Goal: Information Seeking & Learning: Learn about a topic

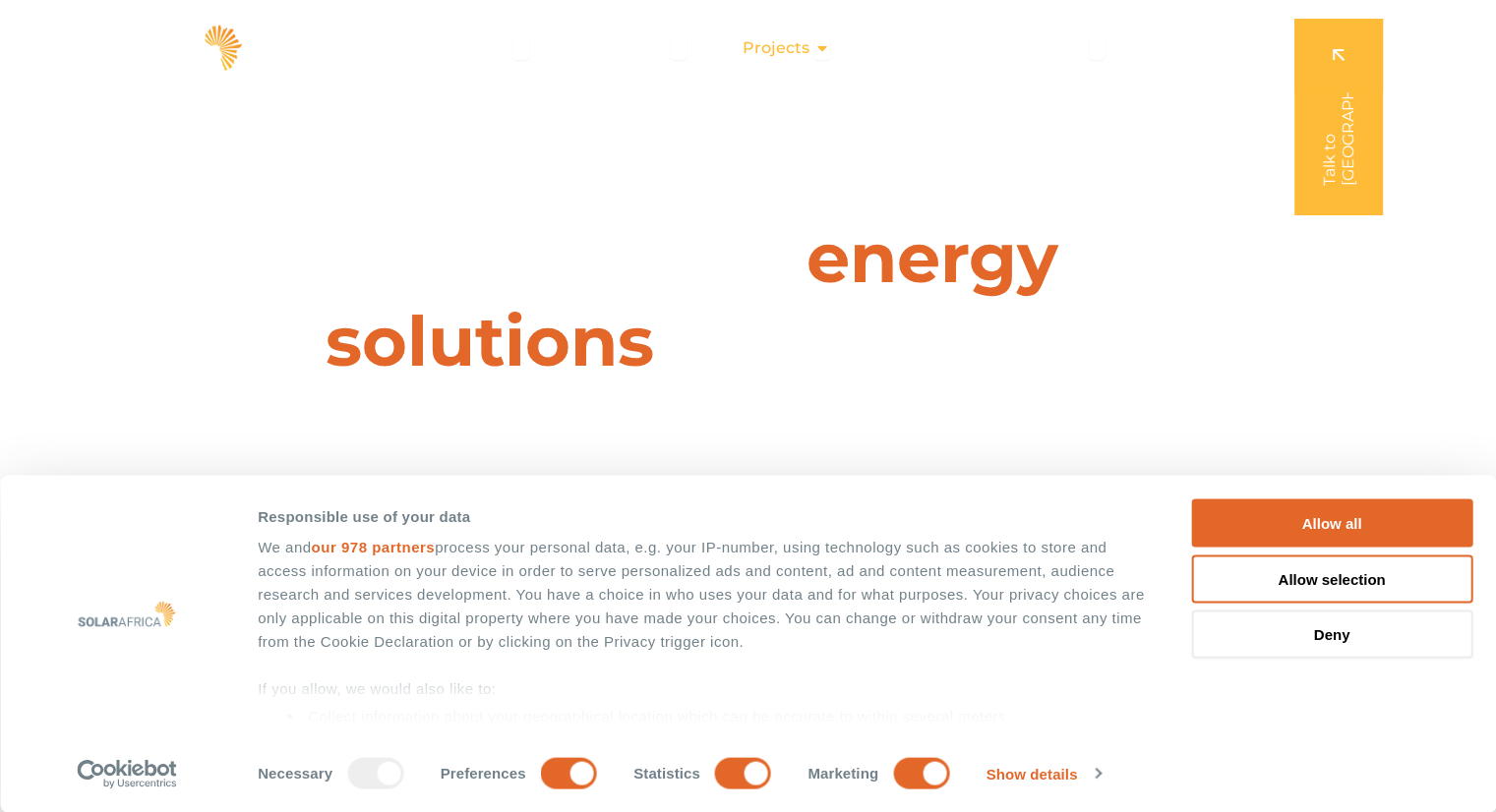
click at [803, 44] on span "Projects" at bounding box center [775, 49] width 67 height 24
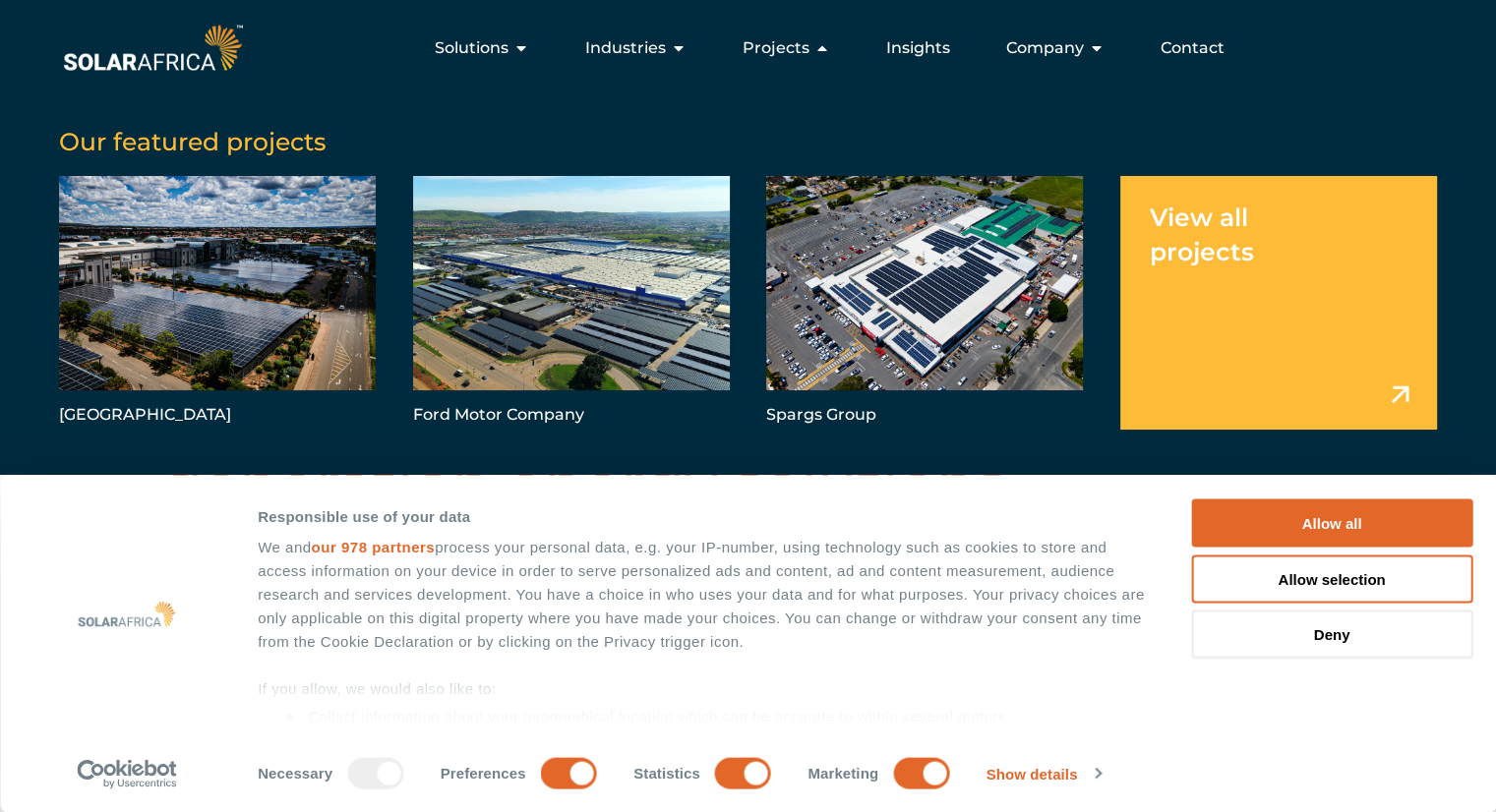
scroll to position [492, 0]
click at [521, 44] on icon "Menu" at bounding box center [522, 49] width 16 height 16
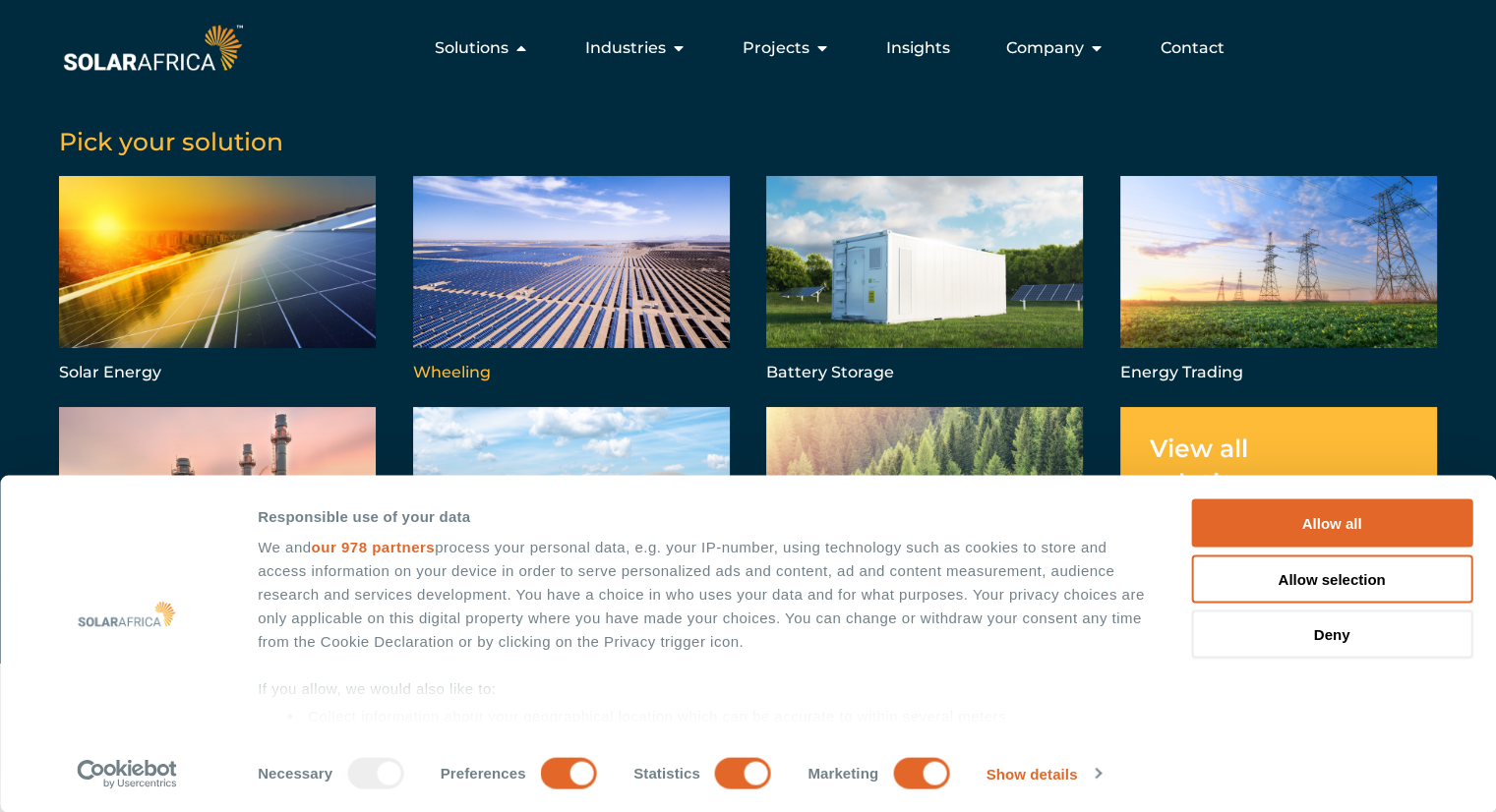
click at [488, 204] on link "Menu" at bounding box center [571, 282] width 317 height 211
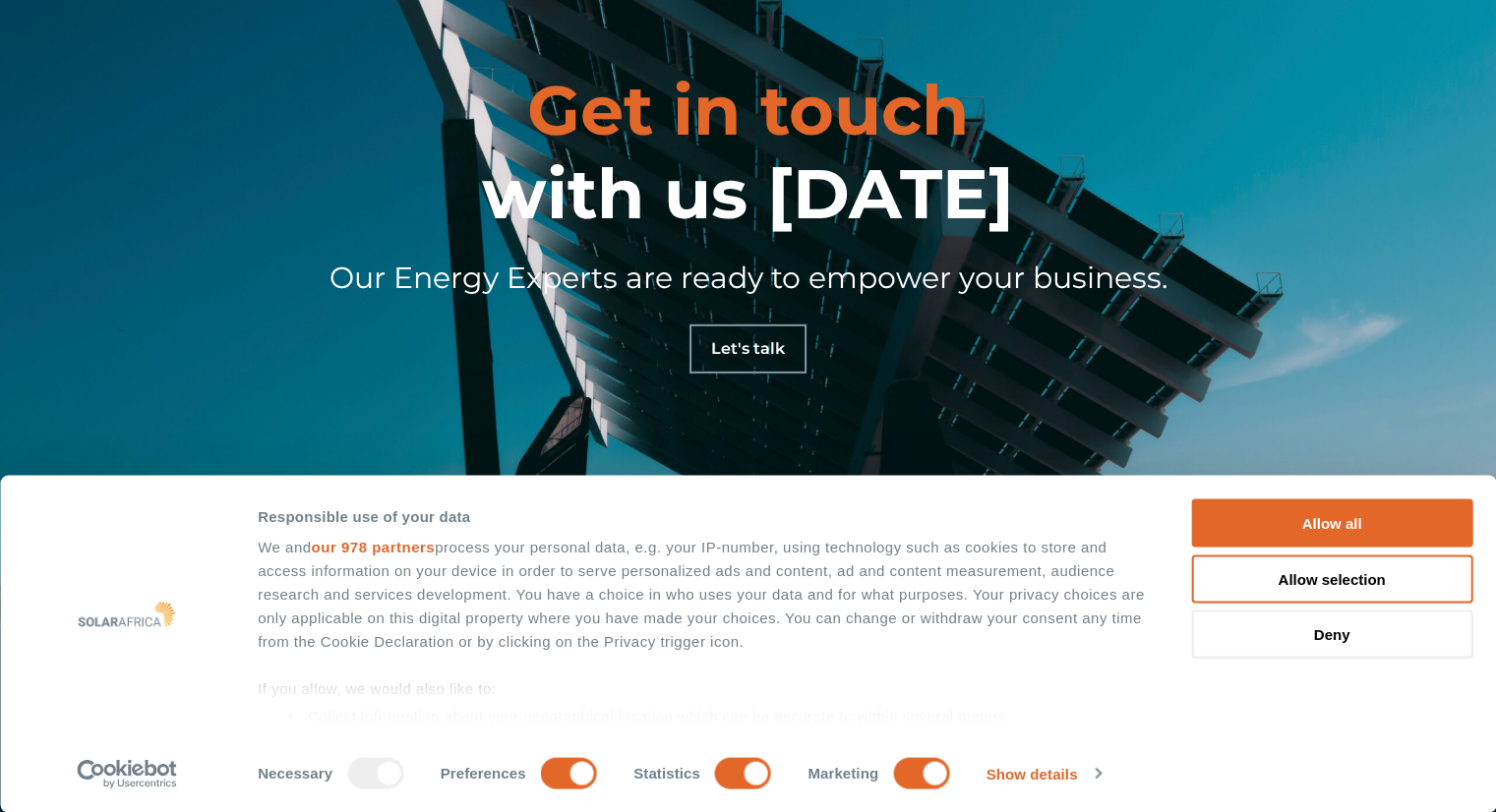
scroll to position [6283, 0]
